Goal: Navigation & Orientation: Find specific page/section

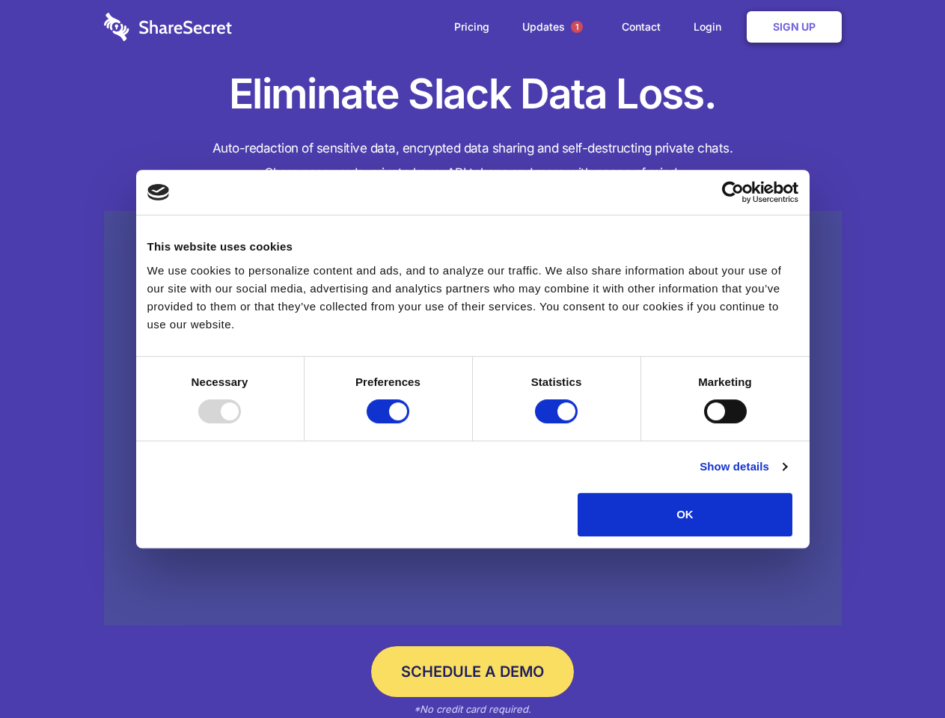
click at [241, 424] on div at bounding box center [219, 412] width 43 height 24
click at [409, 424] on input "Preferences" at bounding box center [388, 412] width 43 height 24
checkbox input "false"
click at [558, 424] on input "Statistics" at bounding box center [556, 412] width 43 height 24
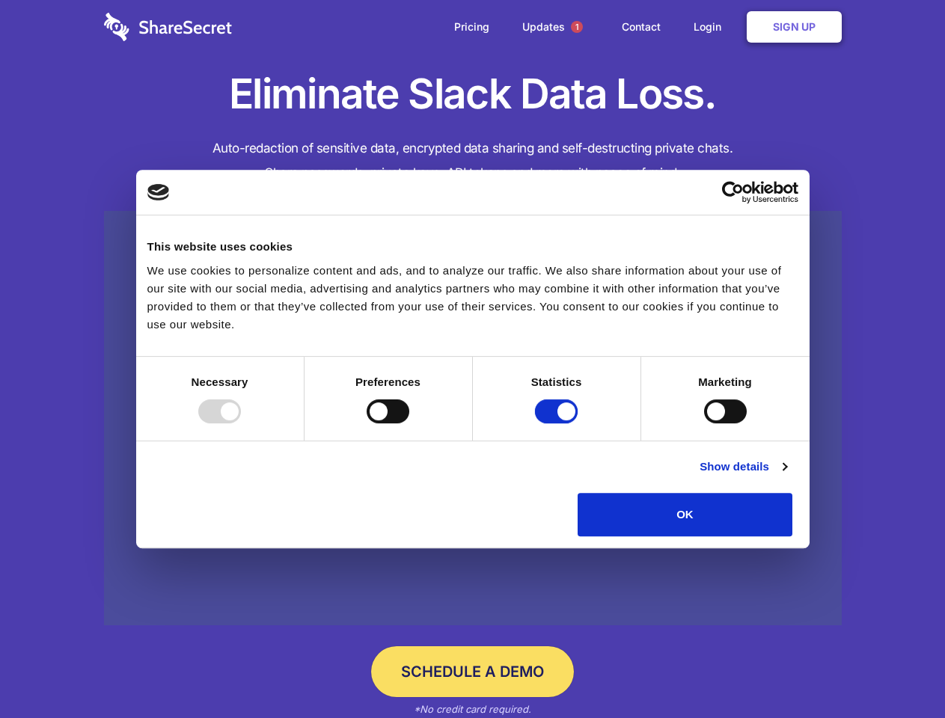
checkbox input "false"
click at [704, 424] on input "Marketing" at bounding box center [725, 412] width 43 height 24
checkbox input "true"
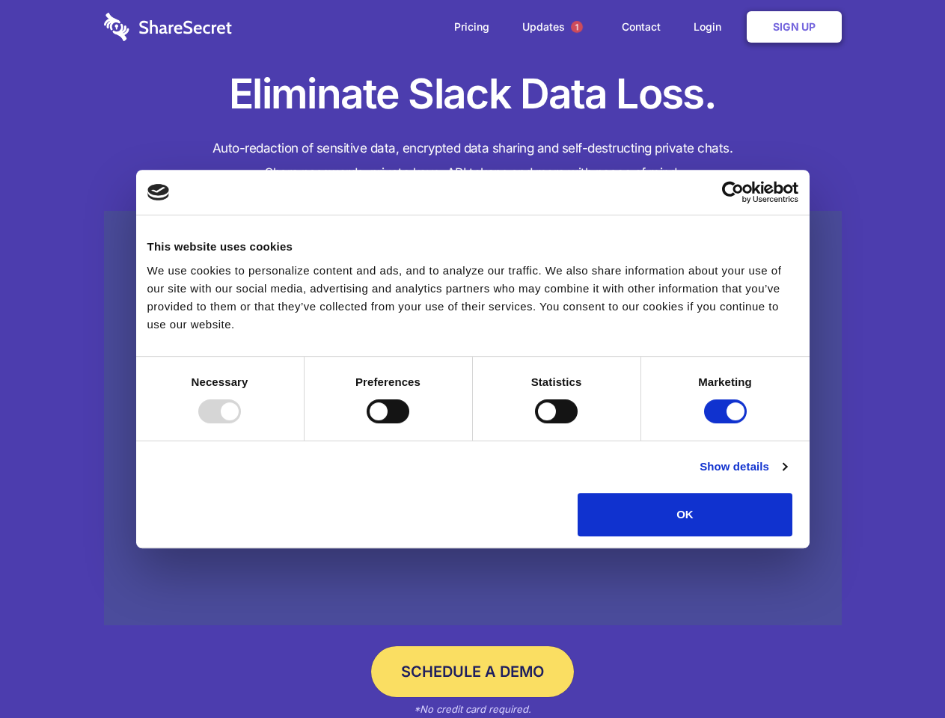
click at [787, 476] on link "Show details" at bounding box center [743, 467] width 87 height 18
click at [0, 0] on li "Necessary 7 Necessary cookies help make a website usable by enabling basic func…" at bounding box center [0, 0] width 0 height 0
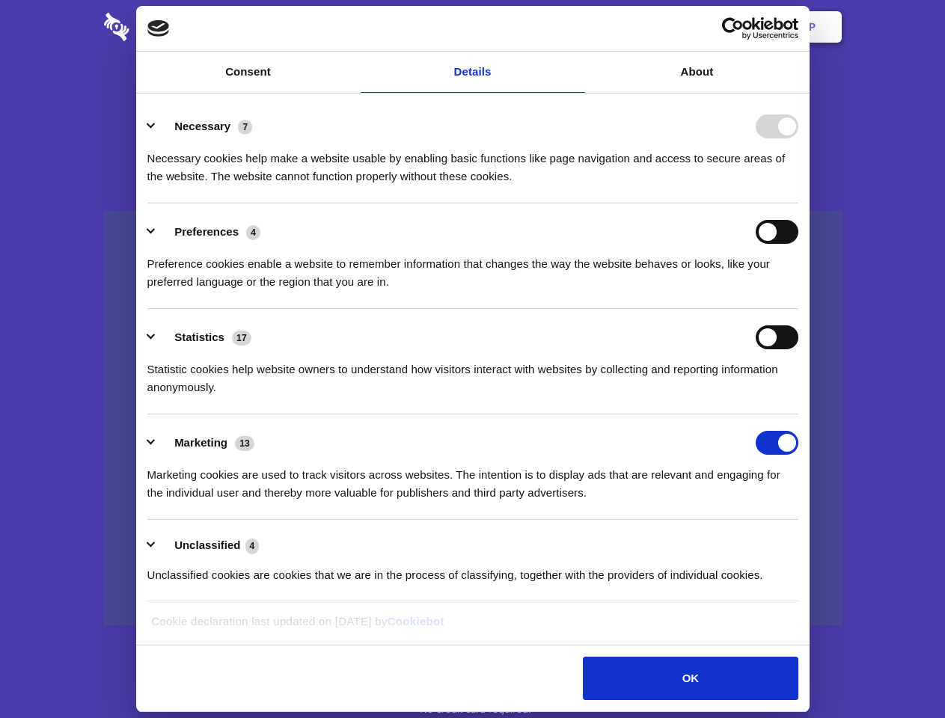
click at [576, 27] on span "1" at bounding box center [577, 27] width 12 height 12
